Goal: Task Accomplishment & Management: Use online tool/utility

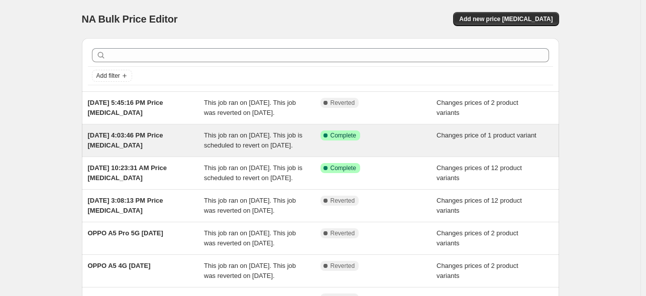
click at [177, 151] on div "Aug 29, 2025, 4:03:46 PM Price change job" at bounding box center [146, 141] width 117 height 20
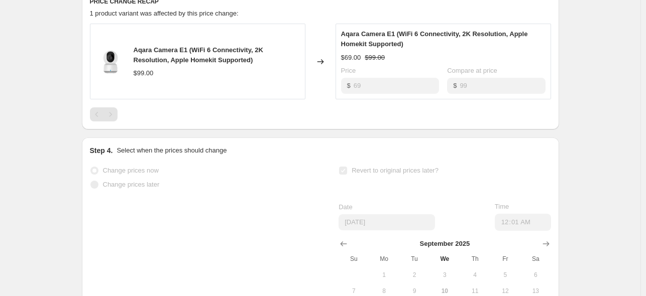
scroll to position [502, 0]
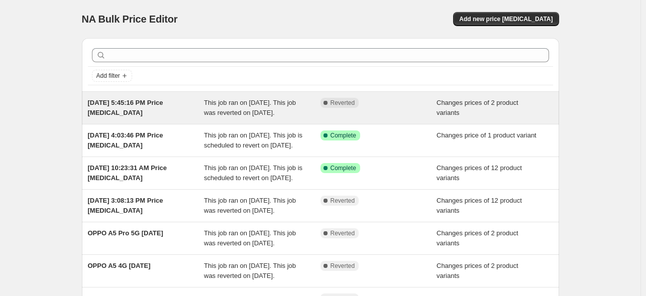
click at [161, 115] on div "Aug 29, 2025, 5:45:16 PM Price change job" at bounding box center [146, 108] width 117 height 20
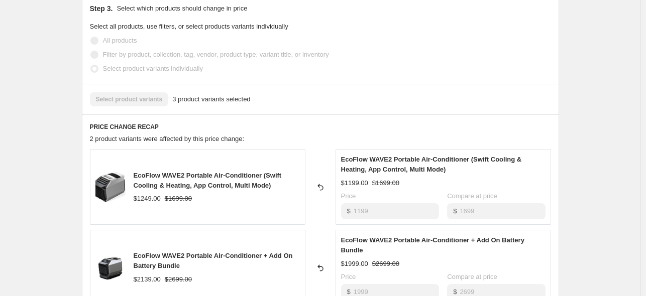
scroll to position [352, 0]
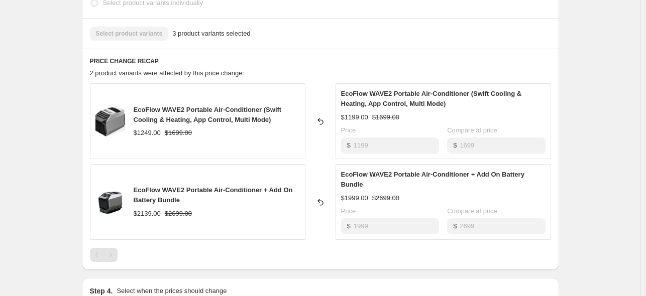
drag, startPoint x: 161, startPoint y: 115, endPoint x: 164, endPoint y: 105, distance: 10.0
